Goal: Navigation & Orientation: Go to known website

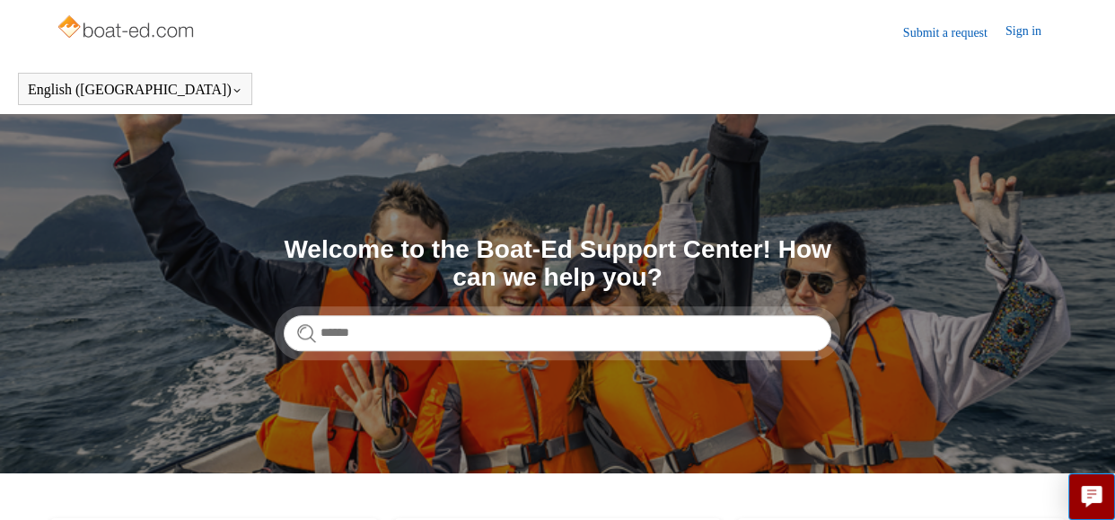
click at [923, 465] on section "Search Welcome to the Boat-Ed Support Center! How can we help you?" at bounding box center [557, 293] width 1115 height 359
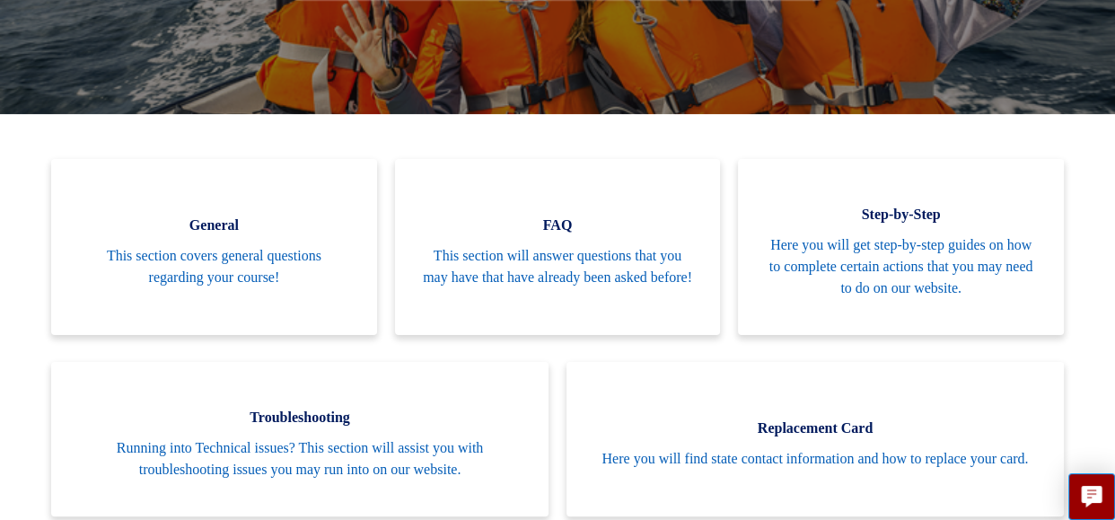
scroll to position [308, 0]
